Goal: Information Seeking & Learning: Learn about a topic

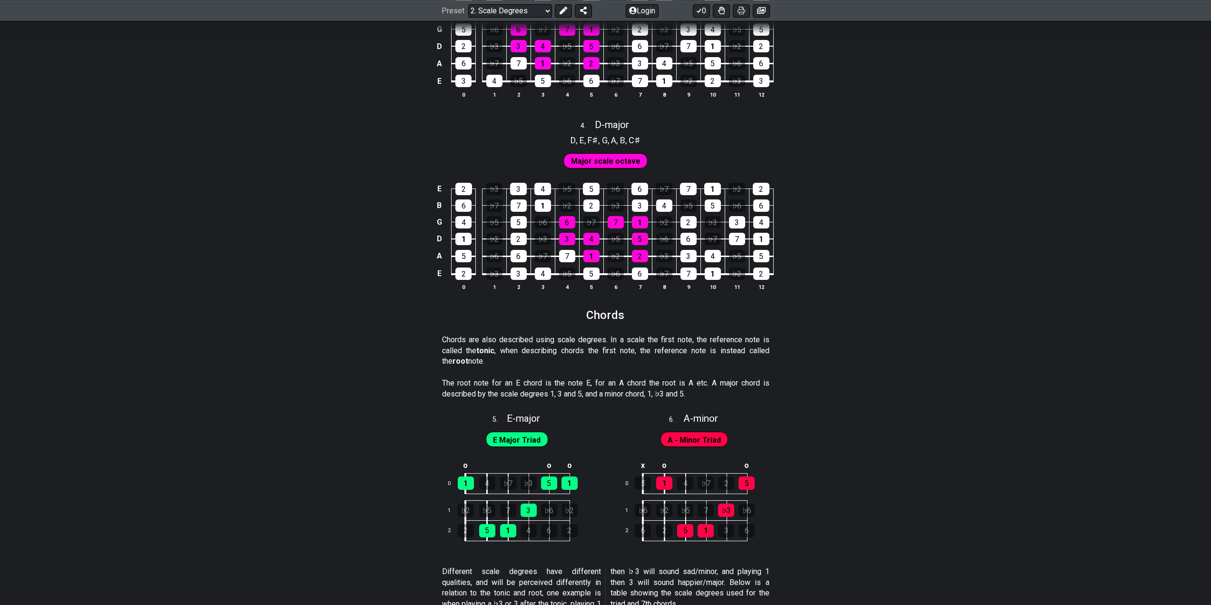
scroll to position [1522, 0]
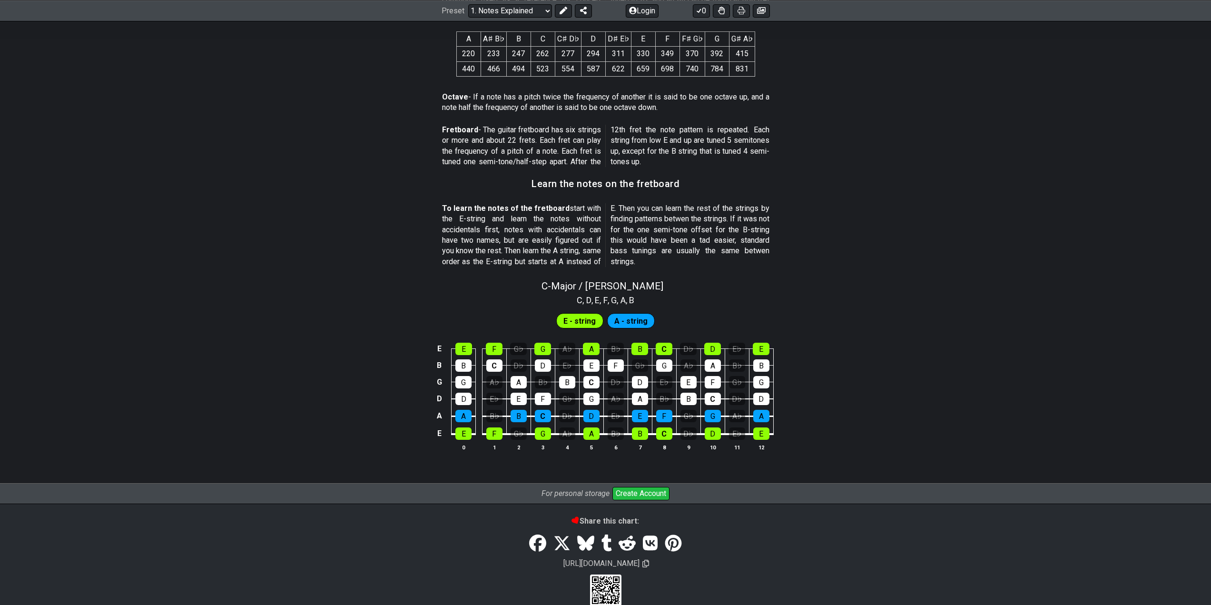
scroll to position [714, 0]
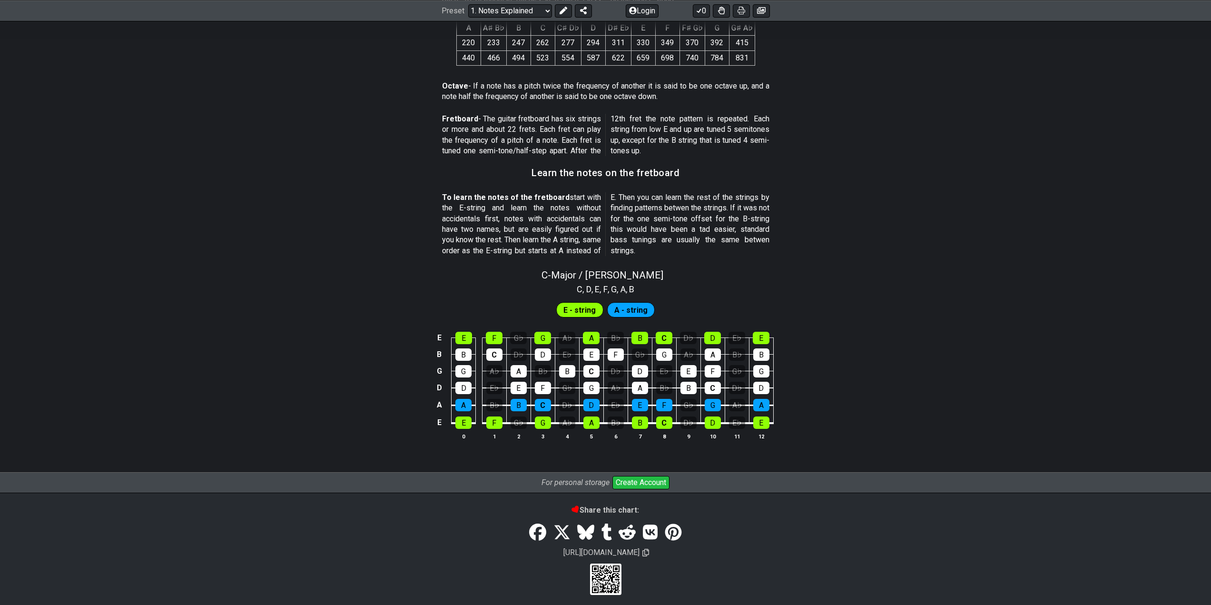
click at [581, 341] on td "E" at bounding box center [591, 345] width 24 height 17
click at [586, 340] on section "E - string A - string E E F G♭ G A♭ A B♭ B C D♭ D E♭ E B B C D♭ D E♭ E F G♭ G A…" at bounding box center [605, 373] width 1211 height 157
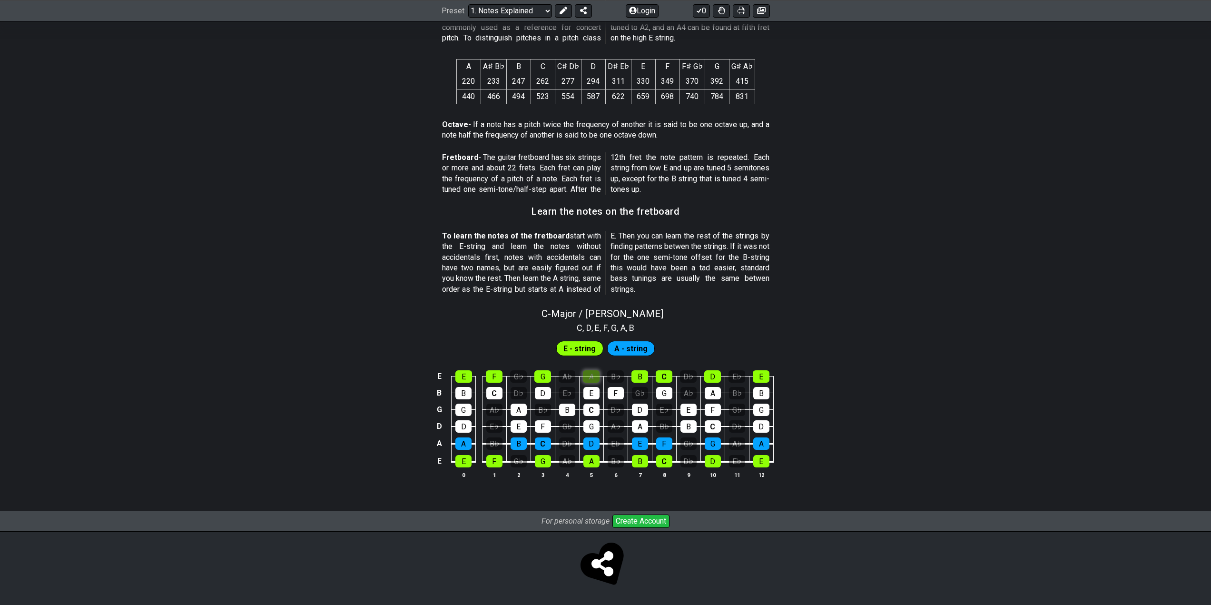
click at [589, 379] on div "A" at bounding box center [591, 376] width 17 height 12
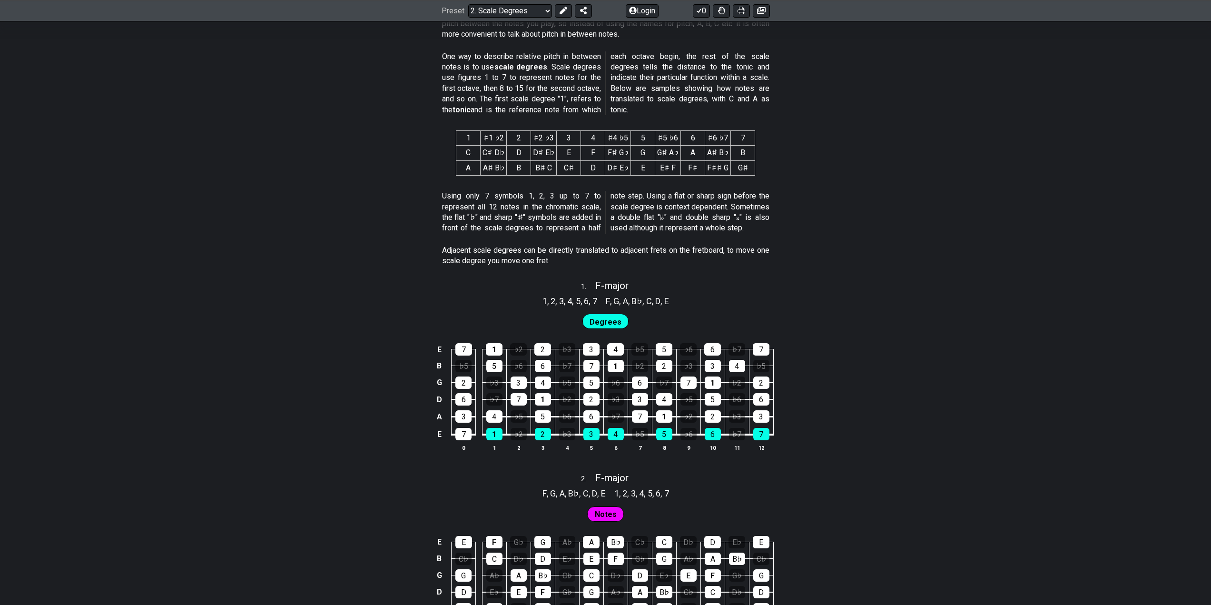
scroll to position [571, 0]
